Goal: Complete application form

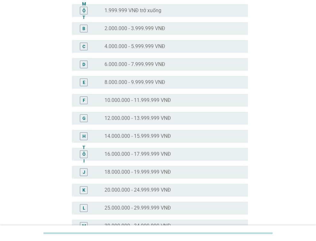
scroll to position [128, 0]
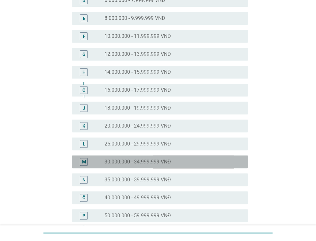
click at [156, 156] on div "M nút radio chưa được chọn 30.000.000 - 34.999.999 VNĐ" at bounding box center [160, 161] width 176 height 13
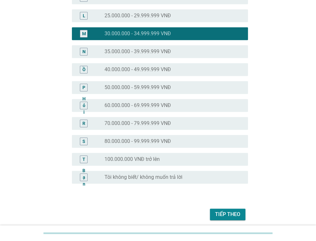
scroll to position [281, 0]
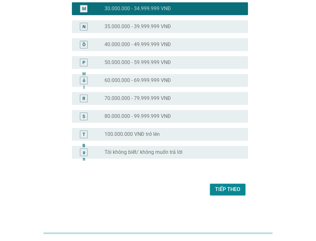
click at [232, 190] on font "Tiếp theo" at bounding box center [227, 189] width 25 height 6
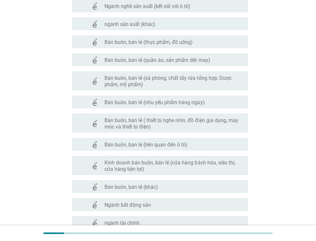
scroll to position [332, 0]
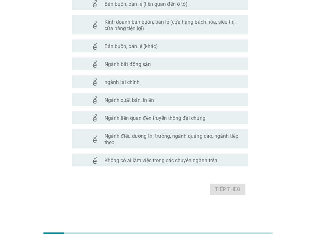
click at [184, 157] on font "Không có ai làm việc trong các chuyên ngành trên" at bounding box center [161, 160] width 113 height 6
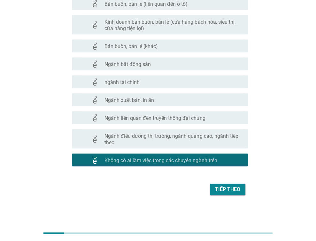
click at [230, 185] on button "Tiếp theo" at bounding box center [227, 189] width 35 height 12
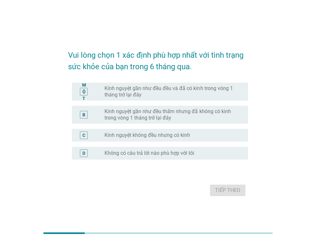
click at [194, 89] on font "Kinh nguyệt gần như đều đều và đã có kinh trong vòng 1 tháng trở lại đây" at bounding box center [169, 91] width 128 height 12
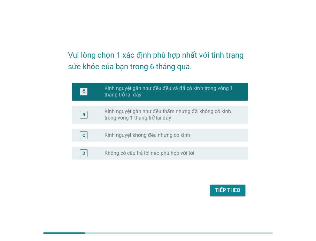
click at [238, 186] on font "Tiếp theo" at bounding box center [227, 190] width 25 height 8
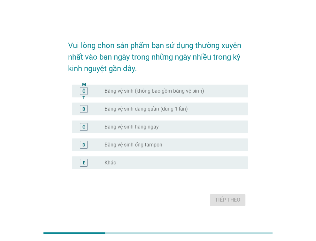
click at [134, 92] on font "Băng vệ sinh (không bao gồm băng vệ sinh)" at bounding box center [154, 91] width 99 height 6
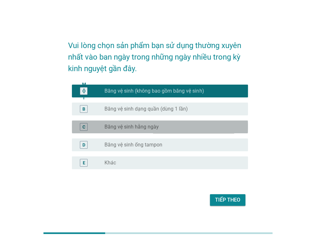
click at [150, 130] on font "Băng vệ sinh hằng ngày" at bounding box center [132, 126] width 54 height 6
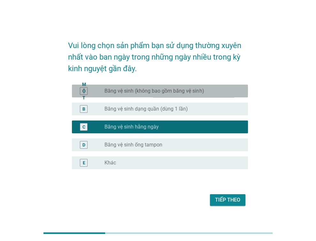
click at [146, 92] on font "Băng vệ sinh (không bao gồm băng vệ sinh)" at bounding box center [154, 91] width 99 height 6
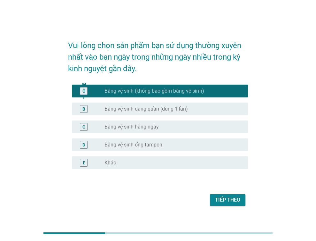
click at [230, 197] on font "Tiếp theo" at bounding box center [227, 199] width 25 height 6
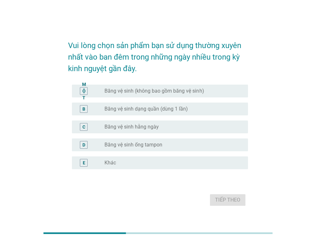
click at [166, 91] on font "Băng vệ sinh (không bao gồm băng vệ sinh)" at bounding box center [154, 91] width 99 height 6
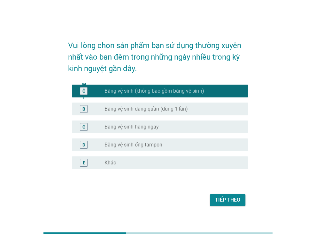
click at [226, 196] on font "Tiếp theo" at bounding box center [227, 199] width 25 height 6
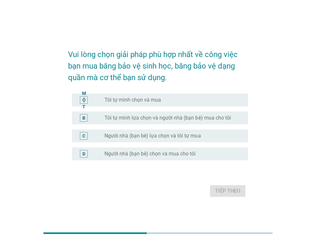
click at [179, 99] on div "nút radio chưa được chọn Tôi tự mình chọn và mua" at bounding box center [171, 100] width 133 height 6
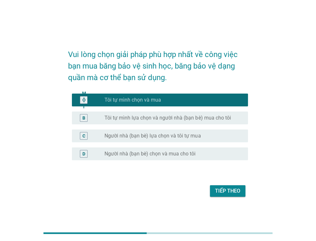
click at [229, 194] on font "Tiếp theo" at bounding box center [227, 191] width 25 height 8
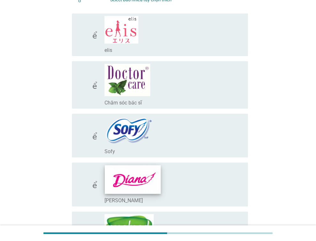
scroll to position [192, 0]
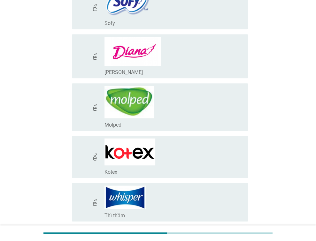
click at [163, 68] on div "check_box_outline_blank [PERSON_NAME]" at bounding box center [174, 72] width 138 height 8
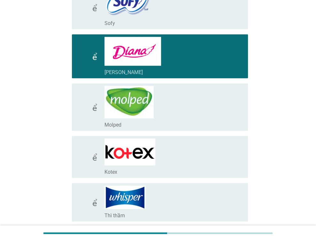
click at [168, 150] on div "check_box_outline_blank Kotex" at bounding box center [174, 156] width 138 height 37
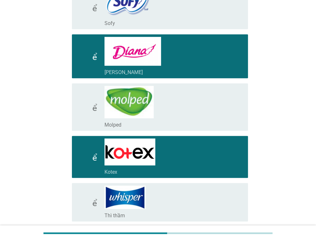
scroll to position [314, 0]
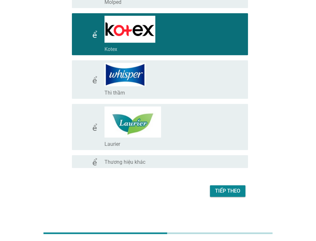
click at [172, 139] on div "check_box_outline_blank Laurier" at bounding box center [174, 143] width 138 height 8
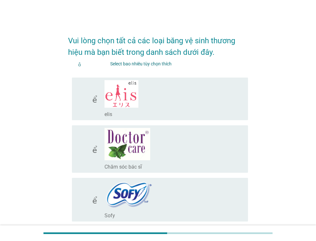
scroll to position [192, 0]
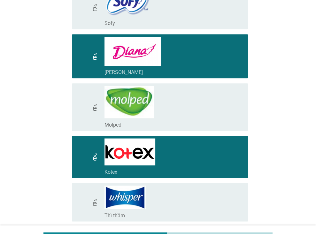
click at [133, 130] on div "kiểm tra check_box_outline_blank Molped" at bounding box center [158, 107] width 180 height 52
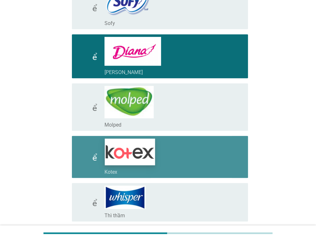
click at [137, 157] on img at bounding box center [130, 151] width 50 height 27
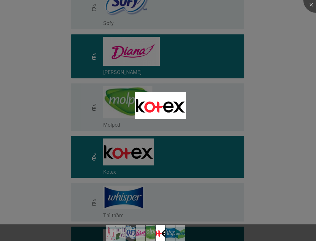
click at [151, 46] on div at bounding box center [158, 120] width 316 height 241
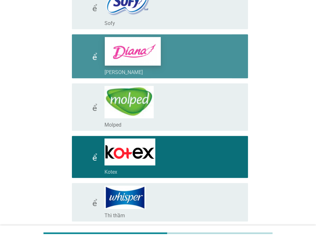
click at [158, 52] on img at bounding box center [133, 51] width 56 height 28
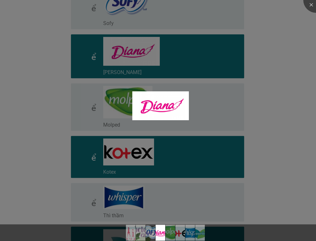
click at [165, 161] on div at bounding box center [158, 120] width 316 height 241
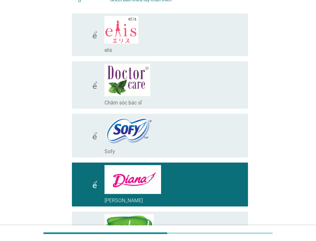
scroll to position [314, 0]
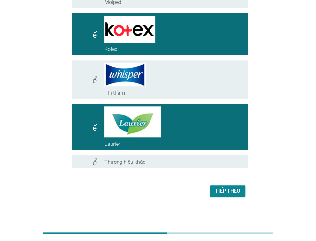
click at [224, 191] on font "Tiếp theo" at bounding box center [227, 190] width 25 height 6
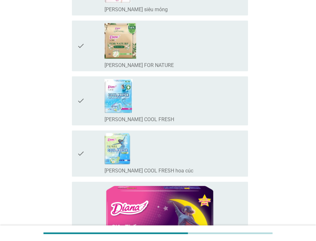
scroll to position [0, 0]
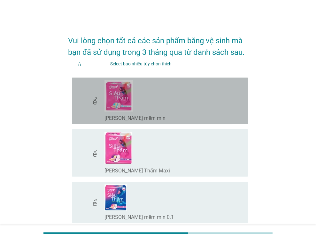
click at [162, 110] on div "check_box_outline_blank [PERSON_NAME] mềm mịn" at bounding box center [174, 100] width 138 height 41
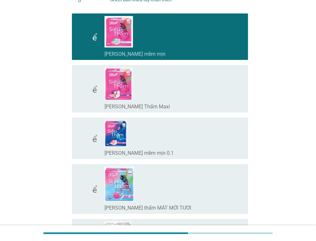
scroll to position [128, 0]
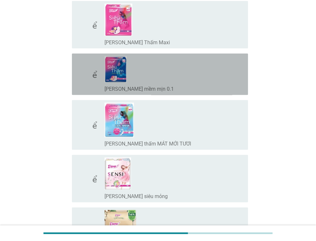
click at [193, 83] on div "check_box_outline_blank [PERSON_NAME] mềm mịn 0.1" at bounding box center [174, 74] width 138 height 36
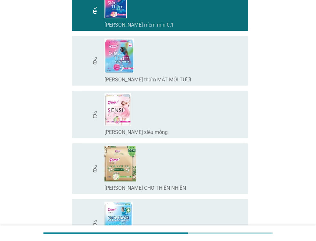
scroll to position [256, 0]
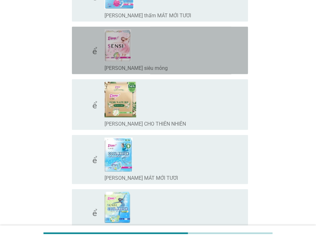
click at [173, 52] on div "check_box_outline_blank [PERSON_NAME] SENSI siêu mỏng" at bounding box center [174, 50] width 138 height 42
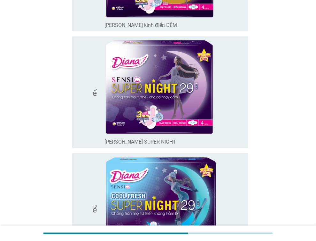
scroll to position [704, 0]
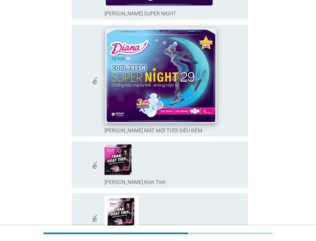
click at [193, 103] on img at bounding box center [161, 75] width 112 height 95
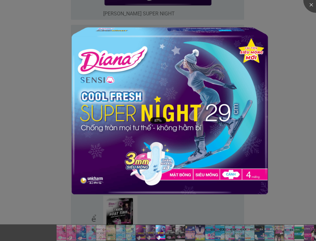
click at [288, 156] on div at bounding box center [158, 120] width 316 height 241
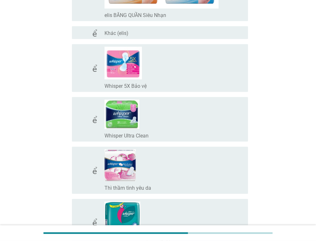
scroll to position [4286, 0]
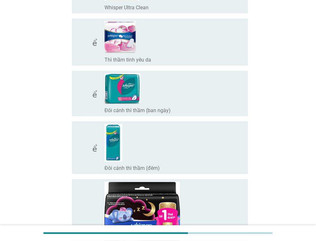
click at [183, 148] on div "check_box_outline_blank Đôi cánh thì thầm (đêm)" at bounding box center [174, 147] width 138 height 47
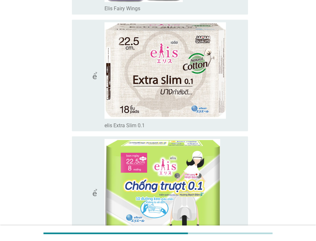
scroll to position [3902, 0]
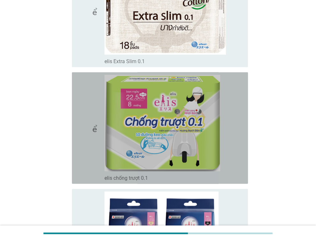
click at [225, 140] on div "check_box_outline_blank elis chống trượt 0.1" at bounding box center [174, 128] width 138 height 106
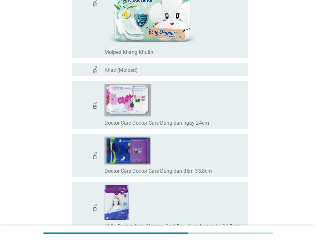
scroll to position [5427, 0]
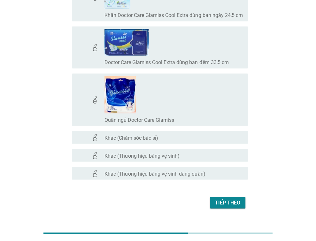
click at [234, 199] on font "Tiếp theo" at bounding box center [227, 202] width 25 height 6
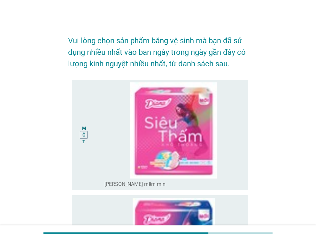
scroll to position [64, 0]
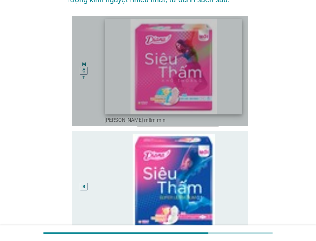
click at [114, 95] on img at bounding box center [174, 66] width 137 height 95
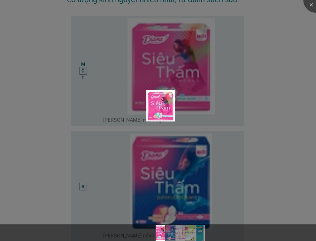
click at [203, 169] on div at bounding box center [158, 120] width 316 height 241
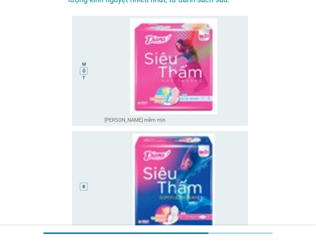
scroll to position [192, 0]
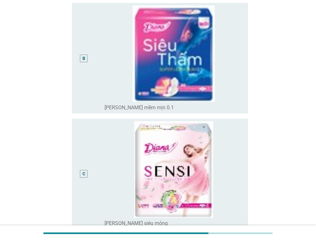
click at [84, 171] on font "C" at bounding box center [84, 173] width 3 height 5
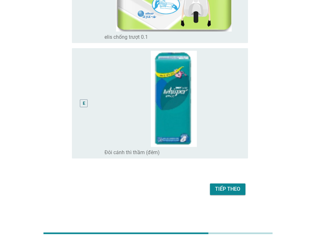
scroll to position [429, 0]
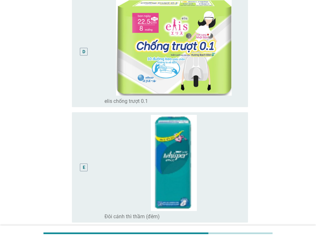
click at [81, 51] on div "D" at bounding box center [84, 52] width 8 height 8
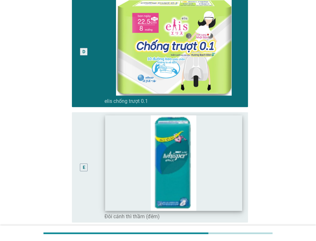
scroll to position [45, 0]
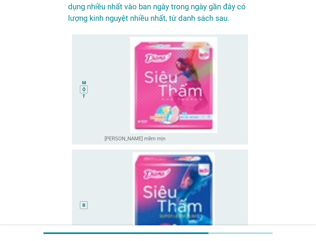
click at [87, 85] on div "MỘT" at bounding box center [84, 89] width 14 height 105
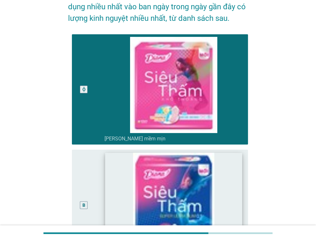
scroll to position [493, 0]
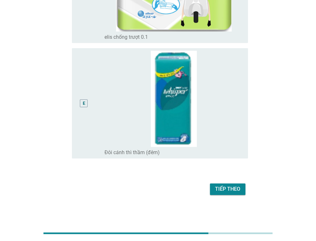
click at [225, 187] on font "Tiếp theo" at bounding box center [227, 188] width 25 height 6
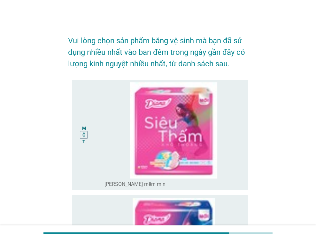
scroll to position [128, 0]
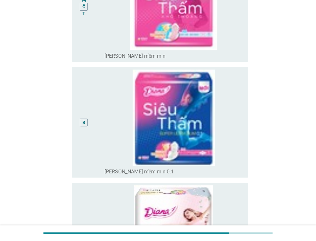
click at [85, 121] on div "B" at bounding box center [84, 122] width 8 height 8
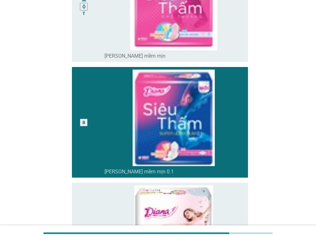
click at [81, 5] on div "MỘT" at bounding box center [84, 7] width 8 height 8
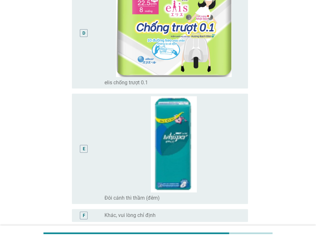
scroll to position [511, 0]
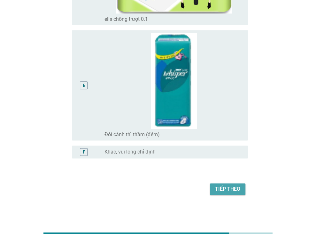
click at [217, 191] on font "Tiếp theo" at bounding box center [227, 188] width 25 height 6
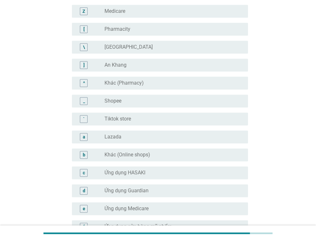
scroll to position [0, 0]
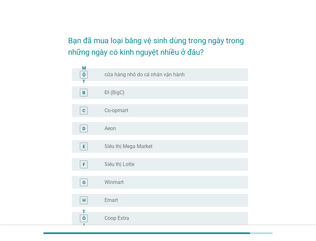
click at [127, 90] on div "nút radio chưa được chọn ĐI (BigC)" at bounding box center [171, 92] width 133 height 6
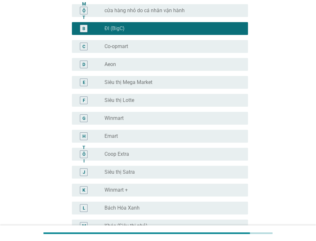
scroll to position [256, 0]
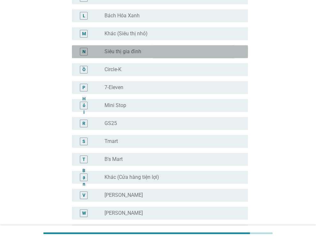
click at [154, 52] on div "nút radio chưa được chọn Siêu thị gia đình" at bounding box center [171, 51] width 133 height 6
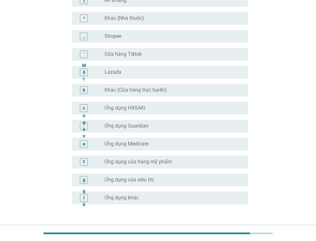
scroll to position [621, 0]
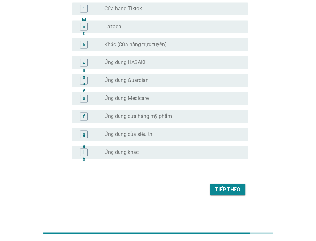
click at [225, 192] on font "Tiếp theo" at bounding box center [227, 189] width 25 height 6
